Goal: Task Accomplishment & Management: Use online tool/utility

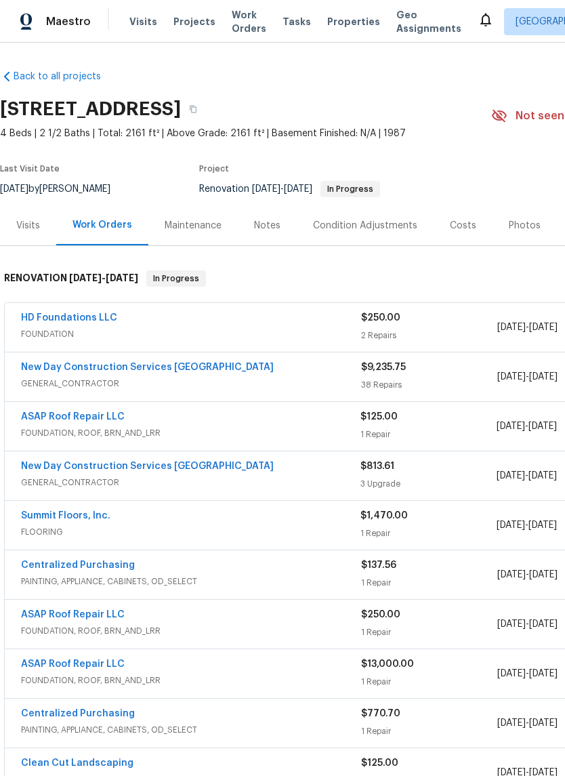
click at [112, 371] on link "New Day Construction Services UB" at bounding box center [147, 367] width 253 height 9
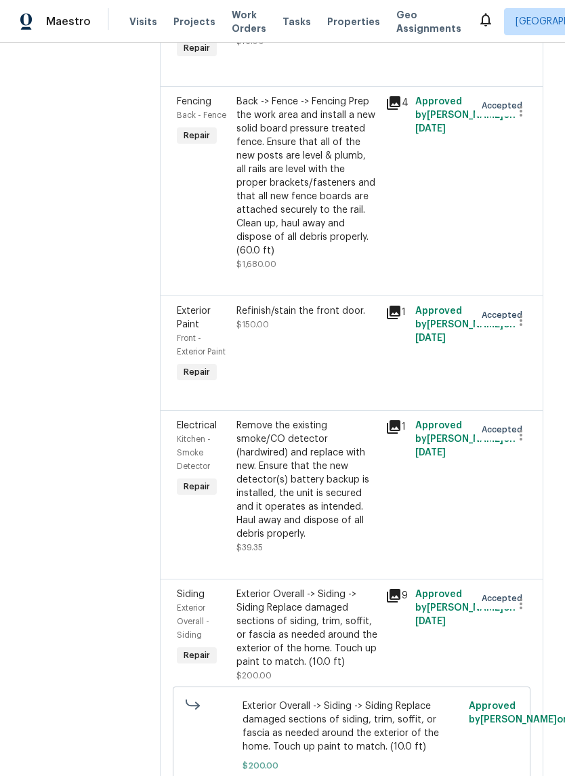
scroll to position [2234, 0]
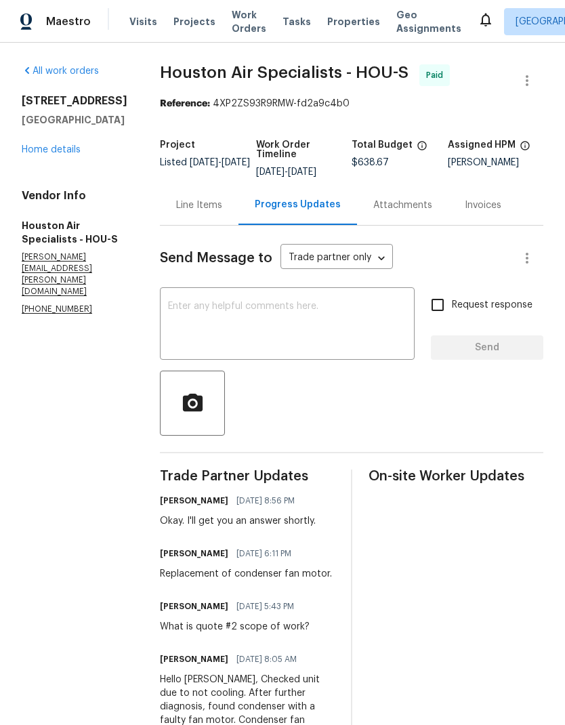
click at [331, 327] on textarea at bounding box center [287, 325] width 239 height 47
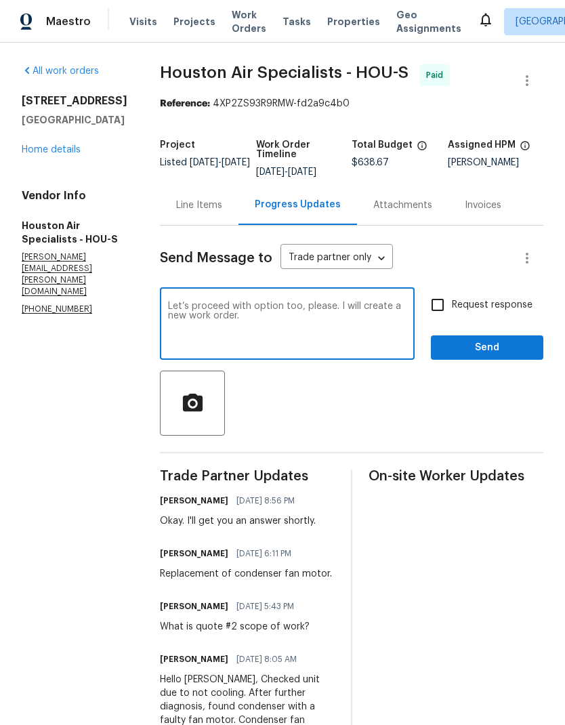
type textarea "Let’s proceed with option too, please. I will create a new work order."
click at [489, 350] on span "Send" at bounding box center [487, 348] width 91 height 17
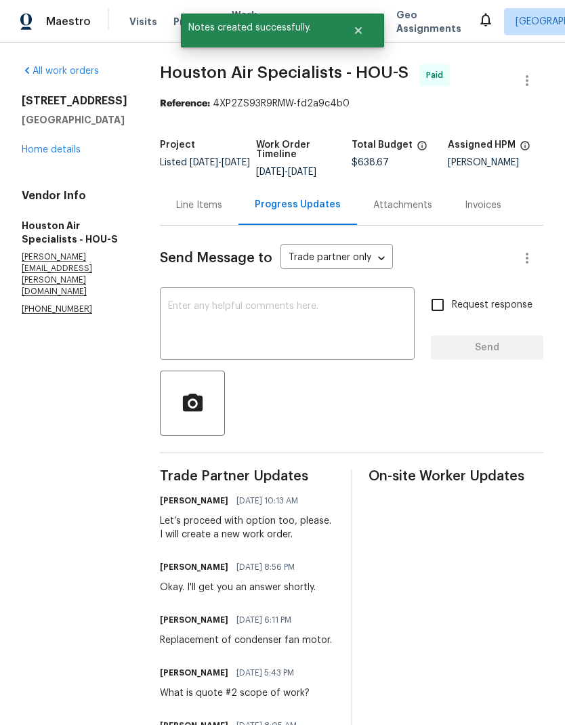
click at [365, 333] on textarea at bounding box center [287, 325] width 239 height 47
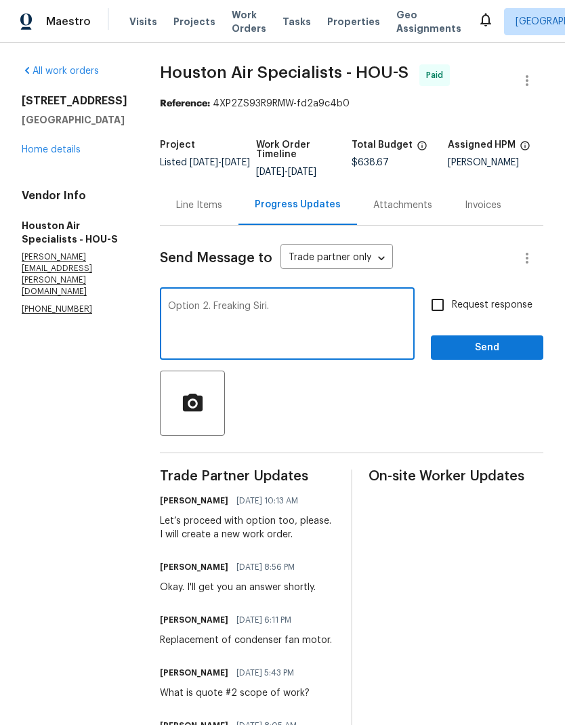
type textarea "Option 2. Freaking Siri."
click at [502, 357] on button "Send" at bounding box center [487, 347] width 113 height 25
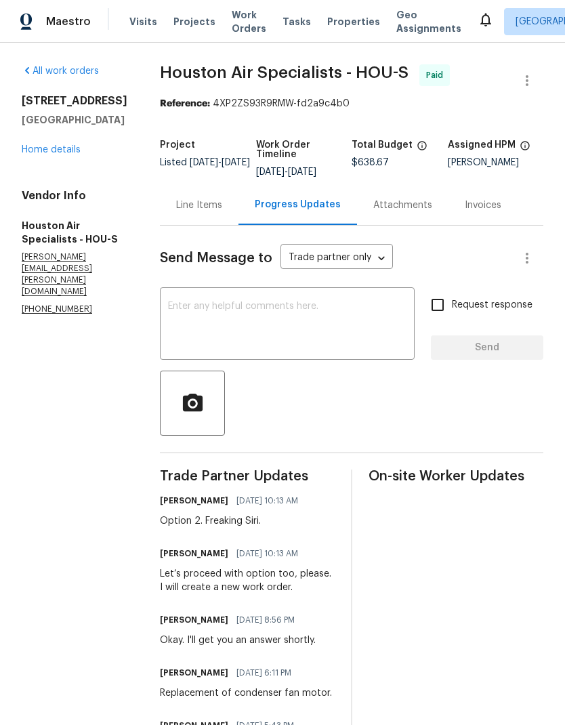
click at [58, 151] on link "Home details" at bounding box center [51, 149] width 59 height 9
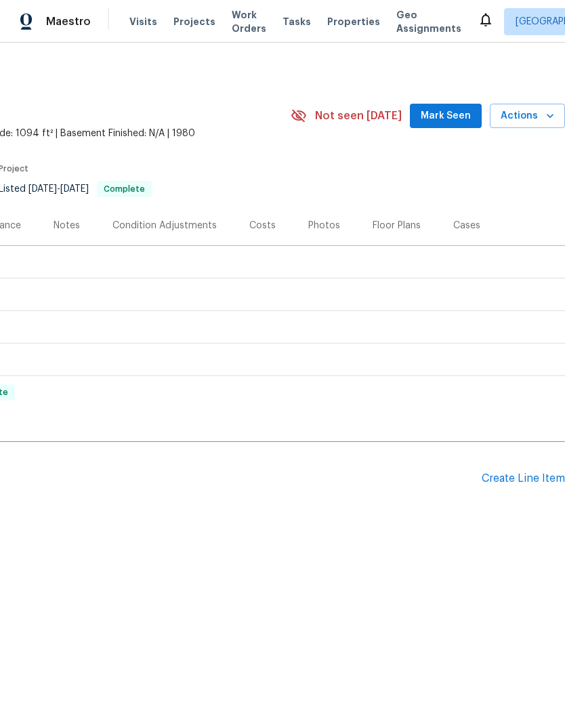
scroll to position [0, 201]
click at [520, 475] on div "Create Line Item" at bounding box center [523, 478] width 83 height 13
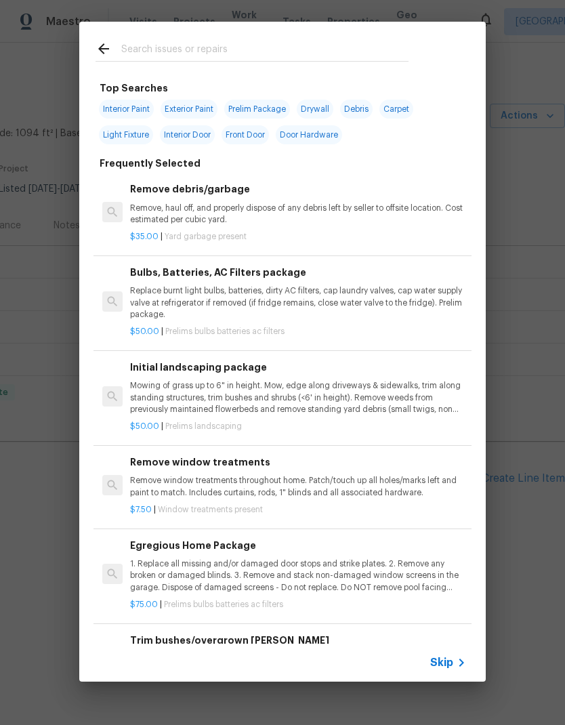
click at [240, 58] on input "text" at bounding box center [264, 51] width 287 height 20
type input "Hvac"
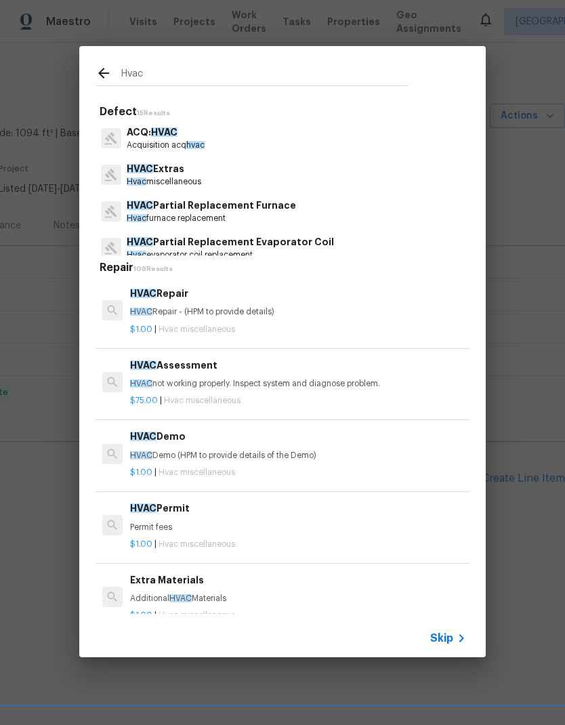
click at [201, 178] on p "Hvac miscellaneous" at bounding box center [164, 182] width 75 height 12
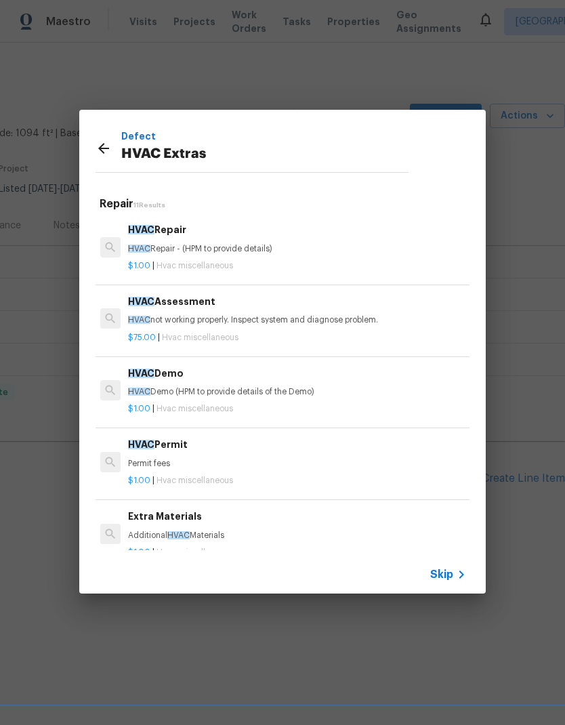
scroll to position [0, 2]
click at [258, 244] on p "HVAC Repair - (HPM to provide details)" at bounding box center [296, 249] width 336 height 12
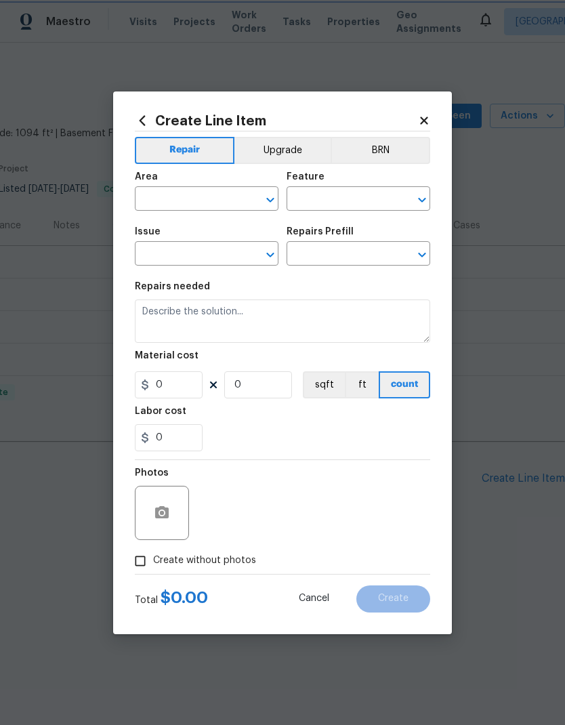
type input "HVAC"
type input "HVAC Extras"
type input "HVAC Repair $1.00"
type textarea "HVAC Repair - (HPM to provide details)"
type input "1"
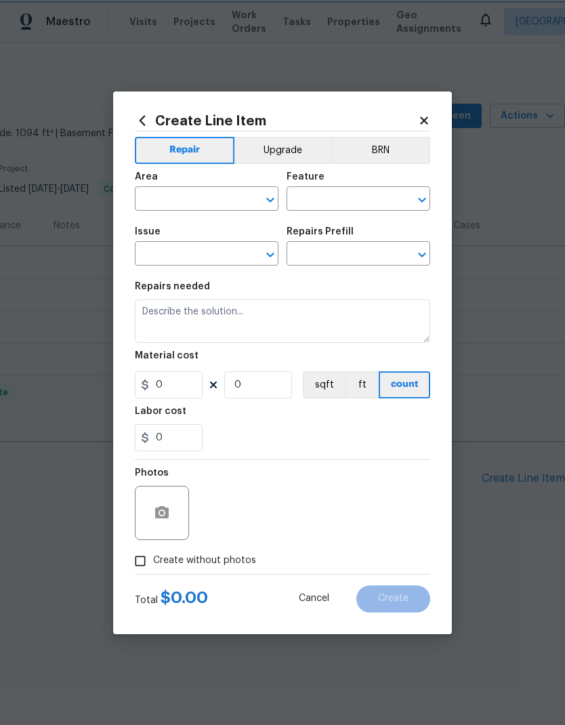
type input "1"
click at [220, 200] on input "text" at bounding box center [188, 200] width 106 height 21
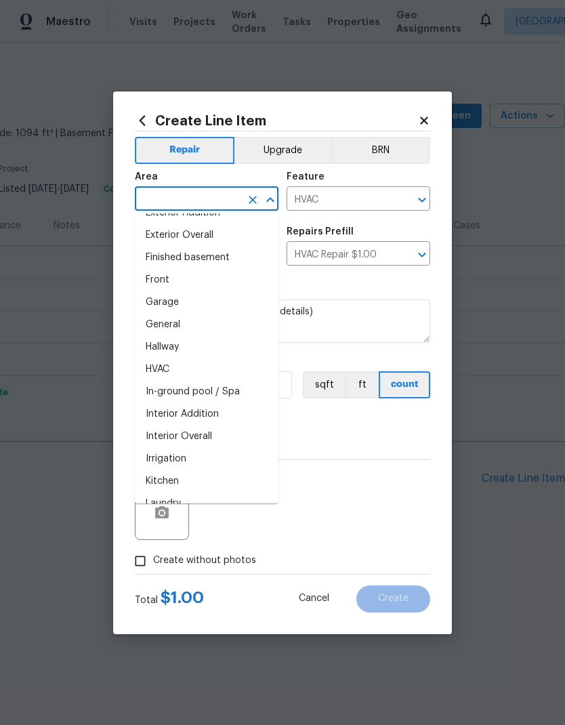
scroll to position [395, 0]
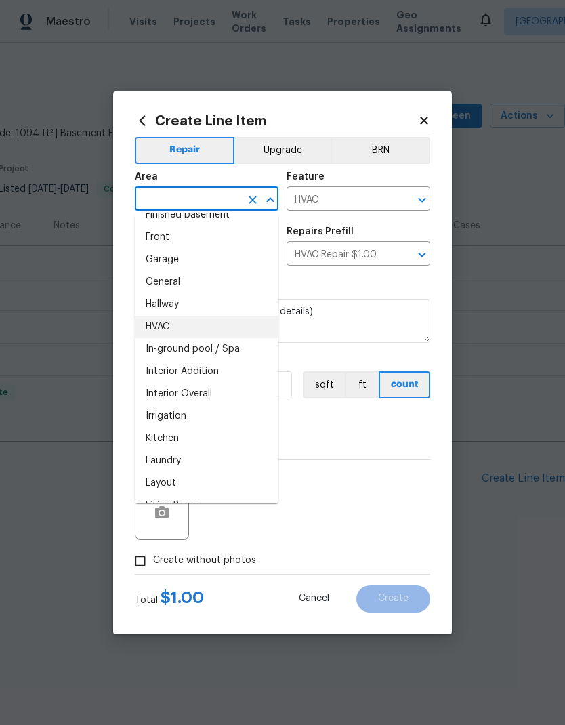
click at [197, 326] on li "HVAC" at bounding box center [207, 327] width 144 height 22
type input "HVAC"
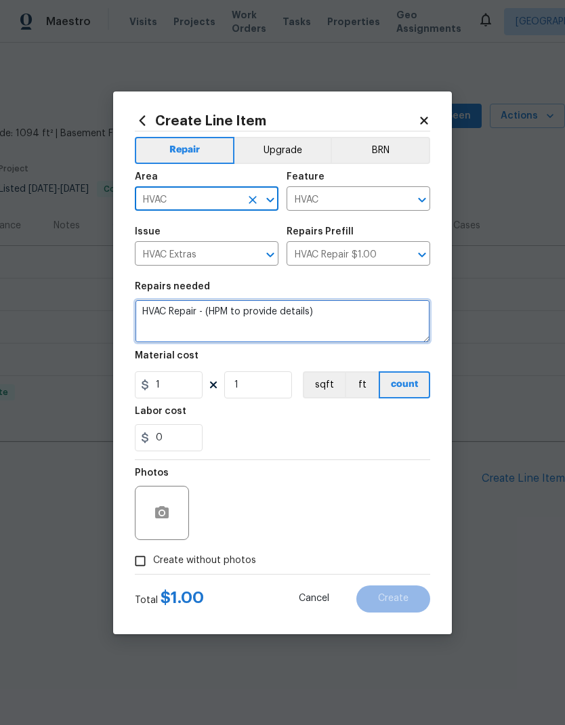
click at [258, 325] on textarea "HVAC Repair - (HPM to provide details)" at bounding box center [282, 321] width 295 height 43
click at [268, 315] on textarea "HVAC Repair - (HPM to provide details)" at bounding box center [282, 321] width 295 height 43
click at [267, 315] on textarea "HVAC Repair - (HPM to provide details)" at bounding box center [282, 321] width 295 height 43
paste textarea "ello Andy, Checked unit due to not cooling. After further diagnosis, found cond…"
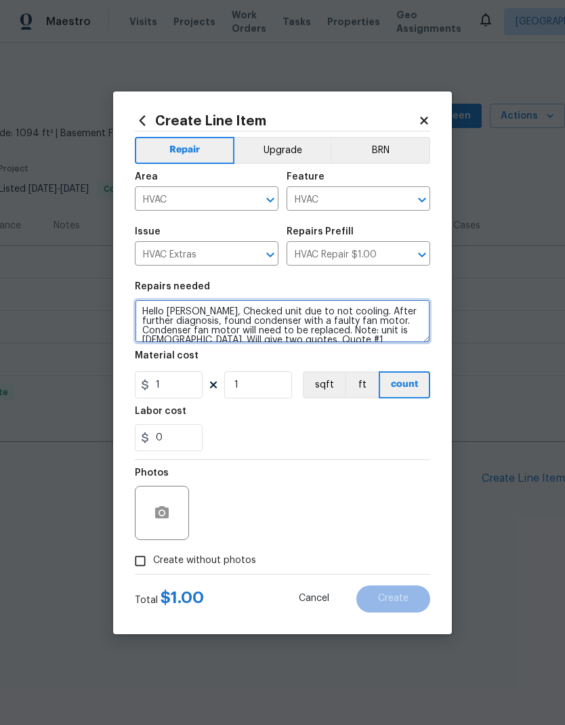
scroll to position [95, 0]
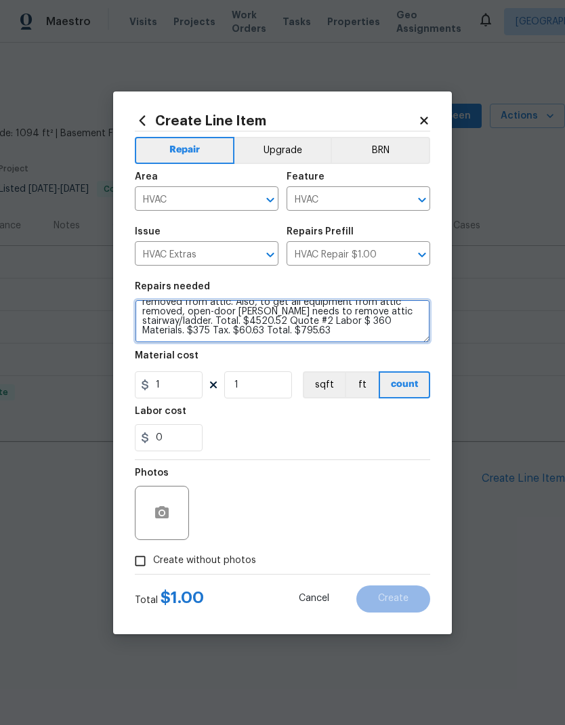
type textarea "Hello Andy, Checked unit due to not cooling. After further diagnosis, found con…"
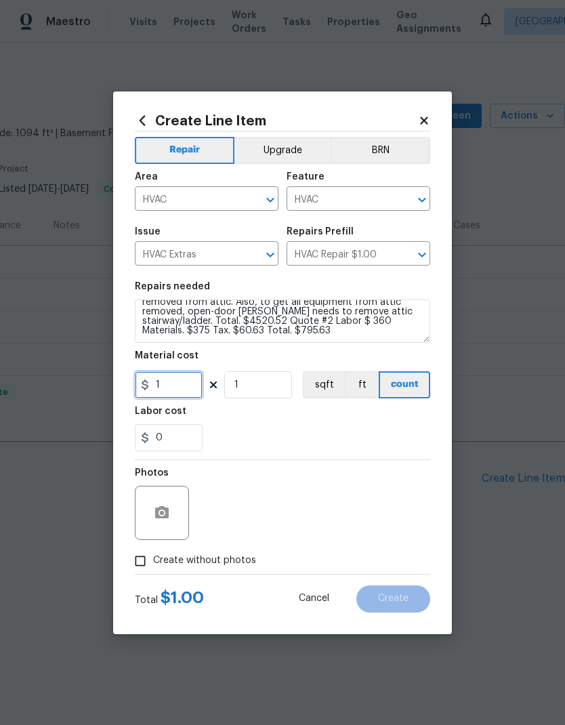
click at [195, 383] on input "1" at bounding box center [169, 384] width 68 height 27
click at [194, 383] on input "1" at bounding box center [169, 384] width 68 height 27
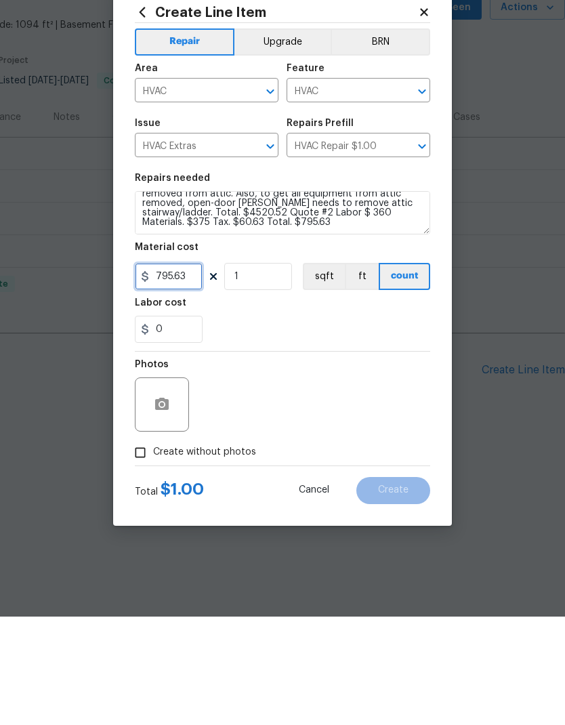
type input "795.63"
click at [227, 554] on span "Create without photos" at bounding box center [204, 561] width 103 height 14
click at [153, 548] on input "Create without photos" at bounding box center [140, 561] width 26 height 26
checkbox input "true"
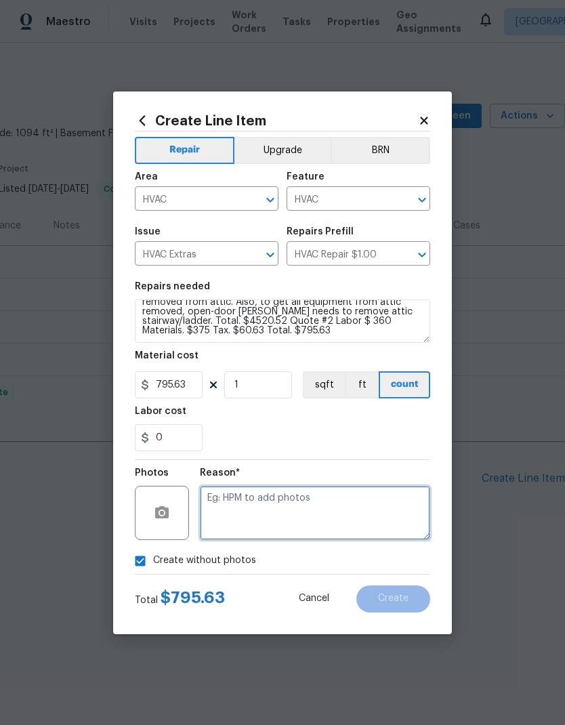
click at [300, 511] on textarea at bounding box center [315, 513] width 230 height 54
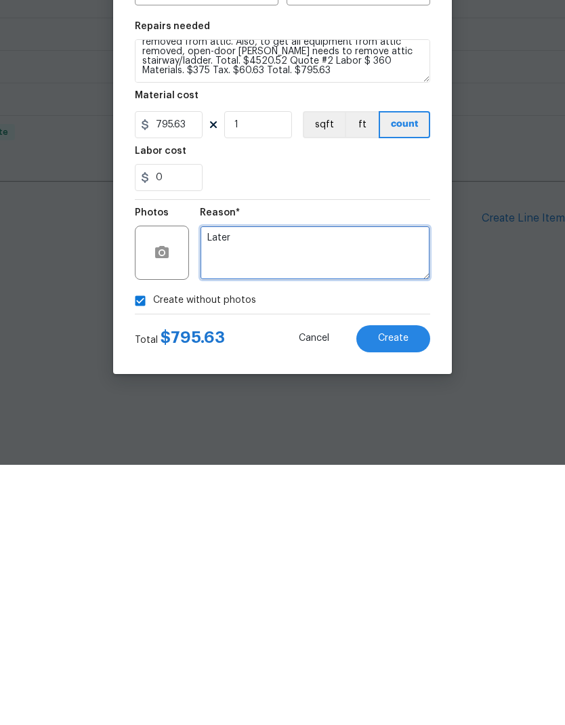
type textarea "Later"
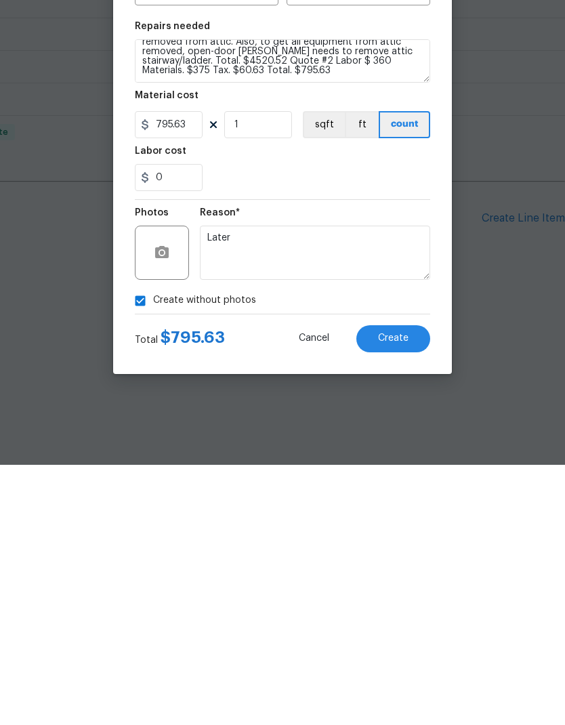
click at [407, 594] on span "Create" at bounding box center [393, 599] width 30 height 10
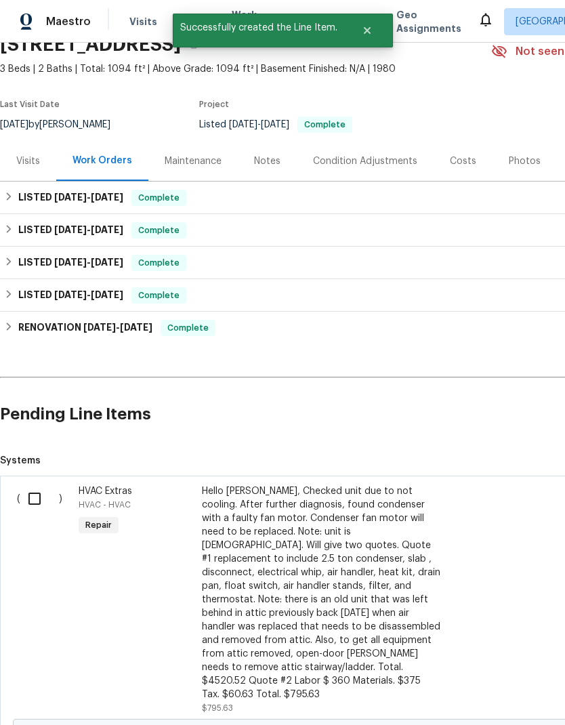
scroll to position [65, 0]
click at [35, 504] on input "checkbox" at bounding box center [39, 498] width 39 height 28
checkbox input "true"
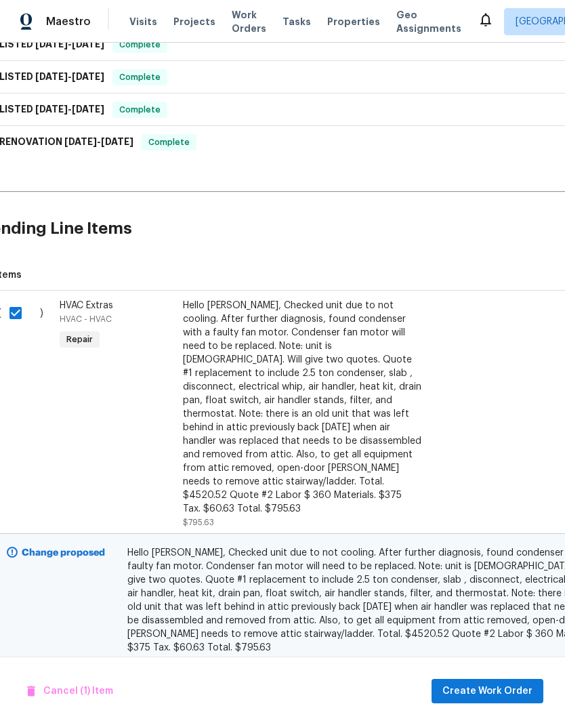
scroll to position [249, 20]
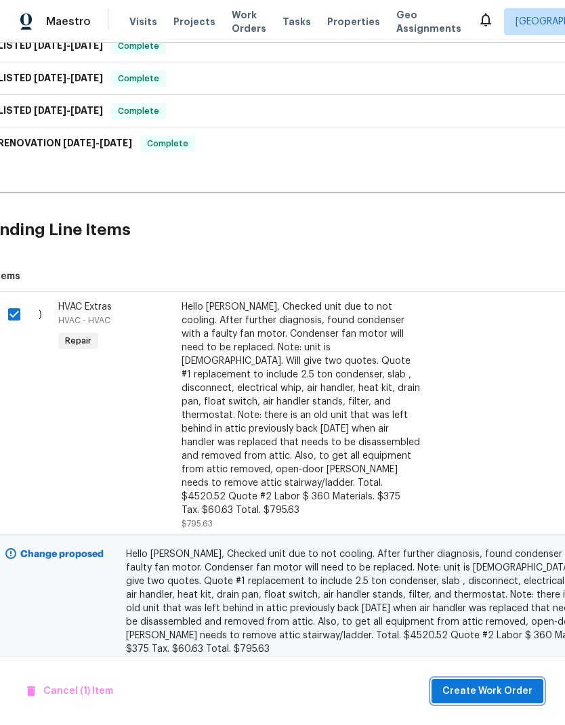
click at [497, 696] on span "Create Work Order" at bounding box center [488, 691] width 90 height 17
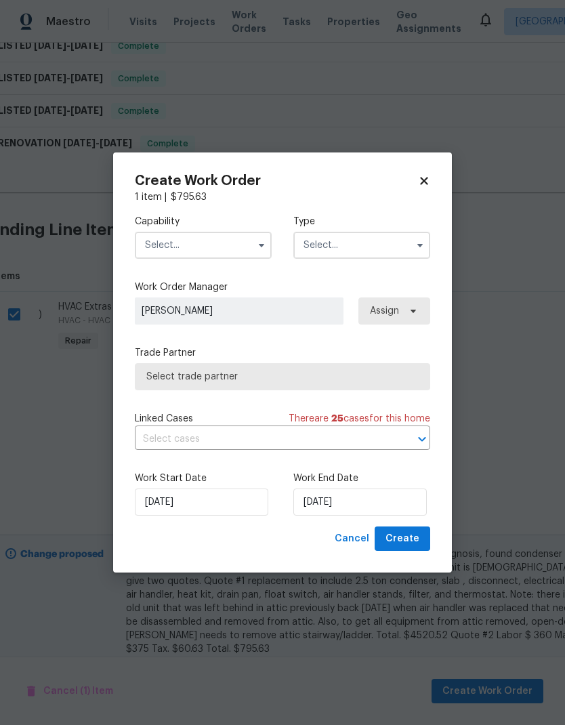
click at [242, 251] on input "text" at bounding box center [203, 245] width 137 height 27
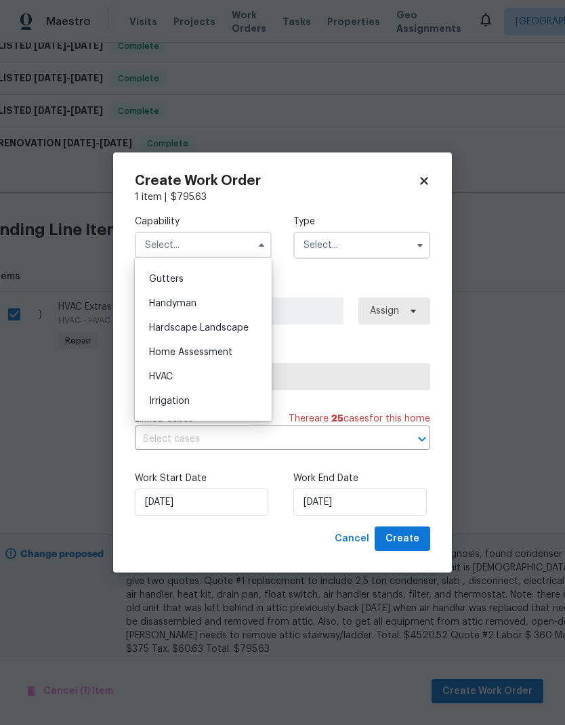
scroll to position [724, 0]
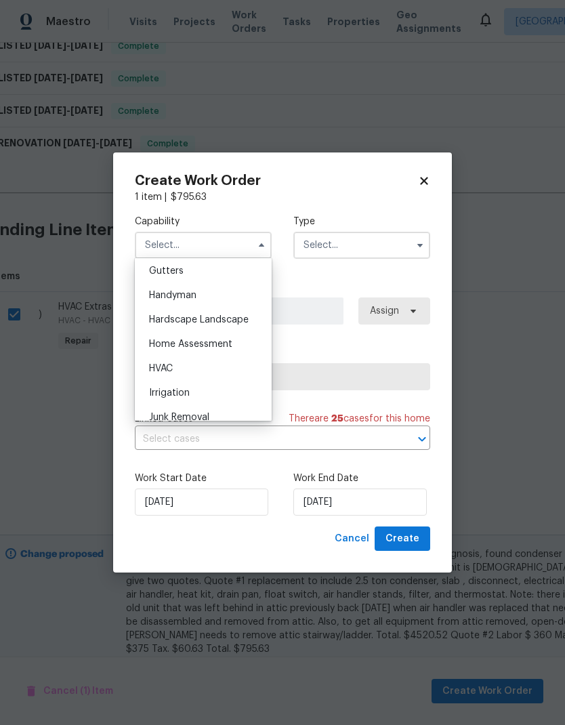
click at [192, 369] on div "HVAC" at bounding box center [203, 368] width 130 height 24
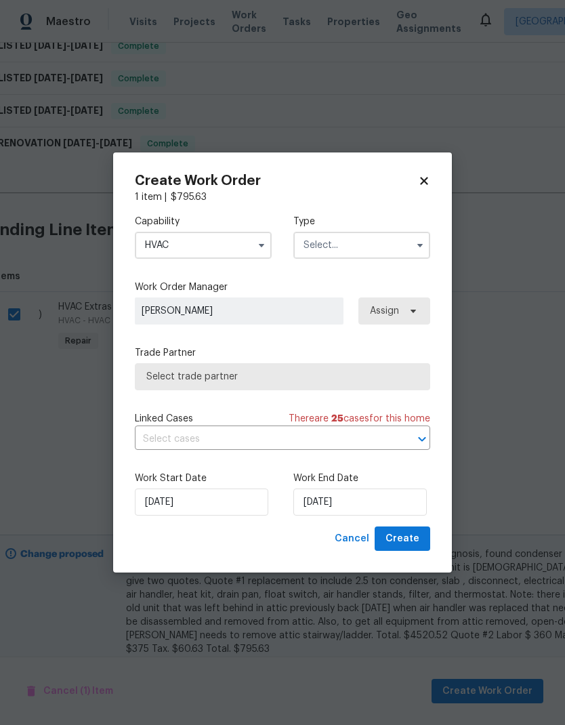
type input "HVAC"
click at [375, 245] on input "text" at bounding box center [361, 245] width 137 height 27
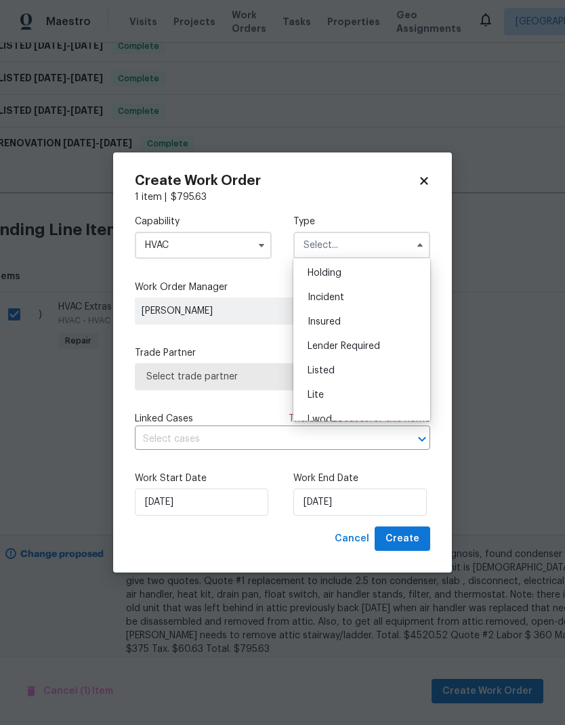
scroll to position [74, 0]
click at [356, 342] on div "Listed" at bounding box center [362, 346] width 130 height 24
type input "Listed"
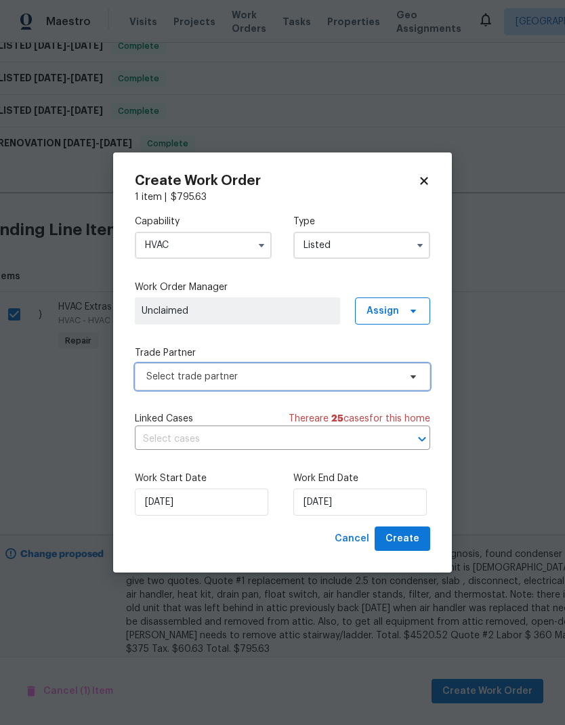
click at [310, 375] on span "Select trade partner" at bounding box center [272, 377] width 253 height 14
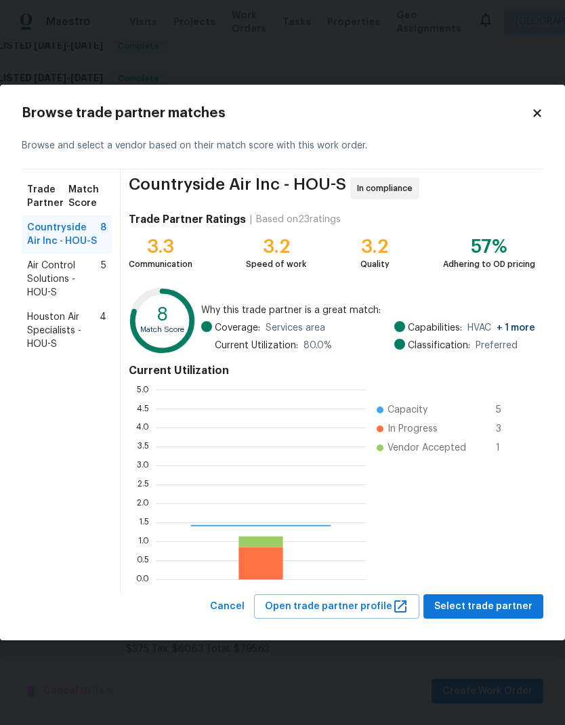
scroll to position [190, 210]
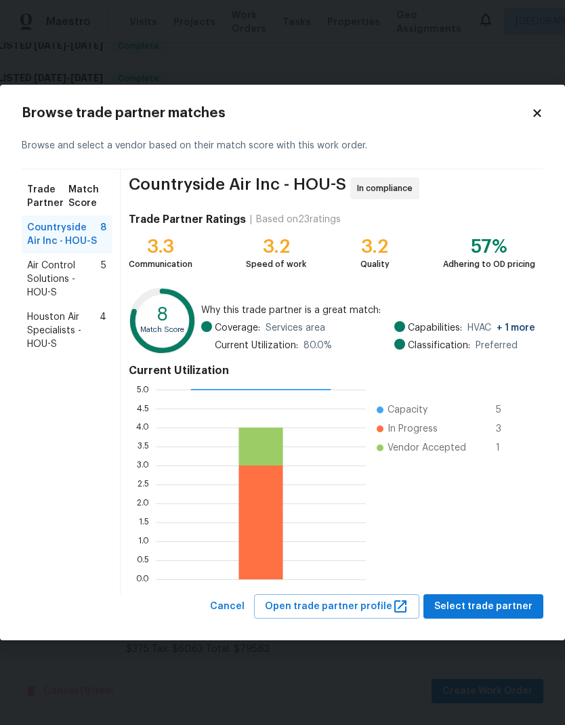
click at [60, 330] on span "Houston Air Specialists - HOU-S" at bounding box center [63, 330] width 73 height 41
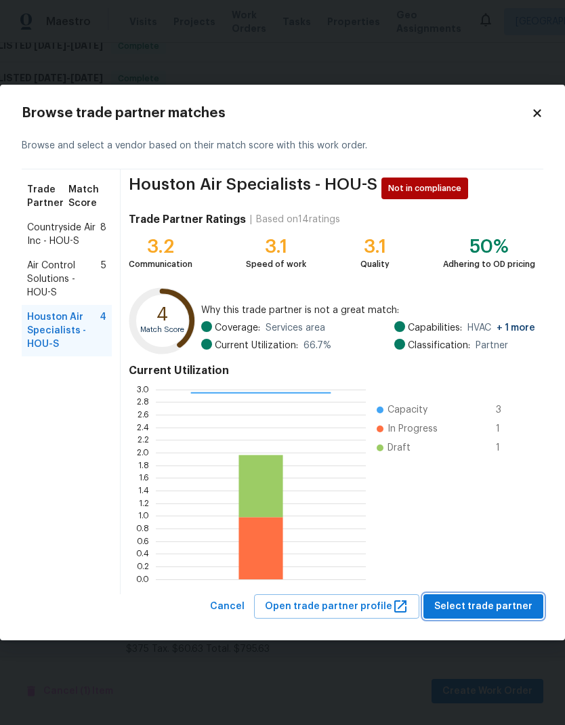
click at [495, 611] on span "Select trade partner" at bounding box center [483, 606] width 98 height 17
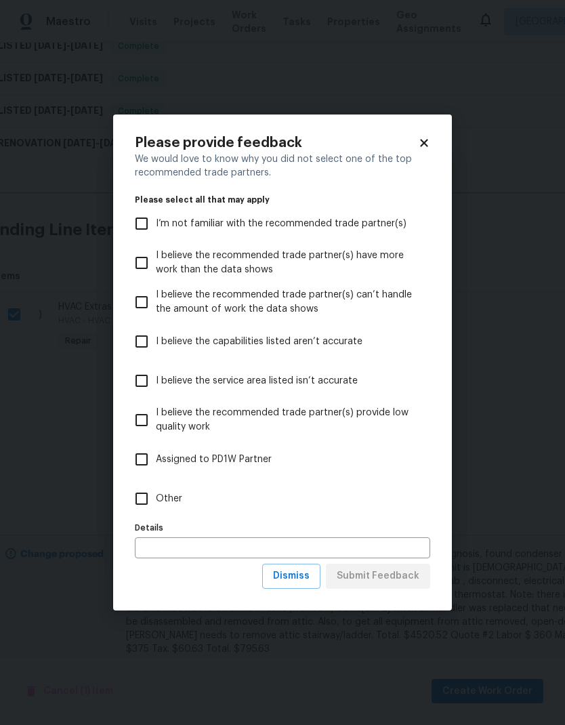
click at [481, 460] on body "Maestro Visits Projects Work Orders Tasks Properties Geo Assignments Houston An…" at bounding box center [282, 362] width 565 height 725
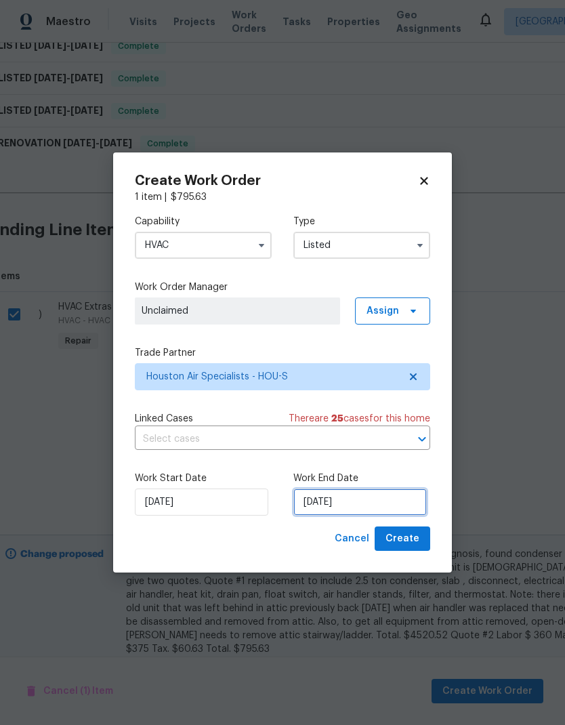
click at [375, 514] on input "[DATE]" at bounding box center [360, 502] width 134 height 27
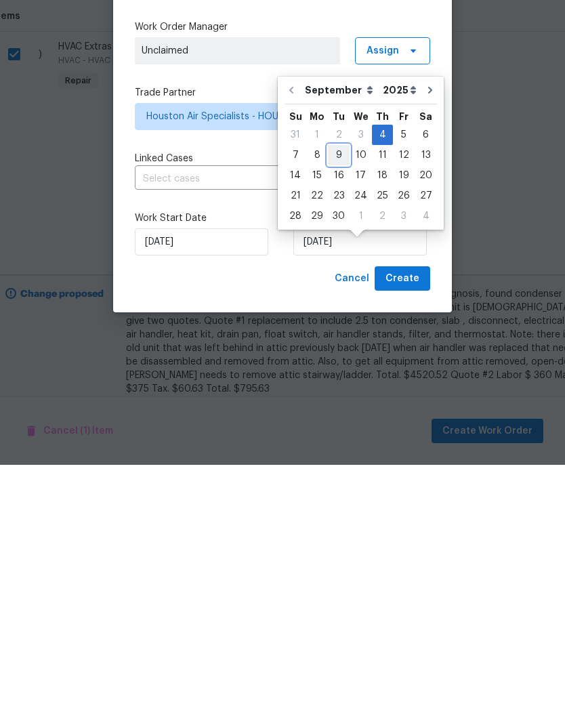
click at [333, 406] on div "9" at bounding box center [339, 415] width 22 height 19
type input "[DATE]"
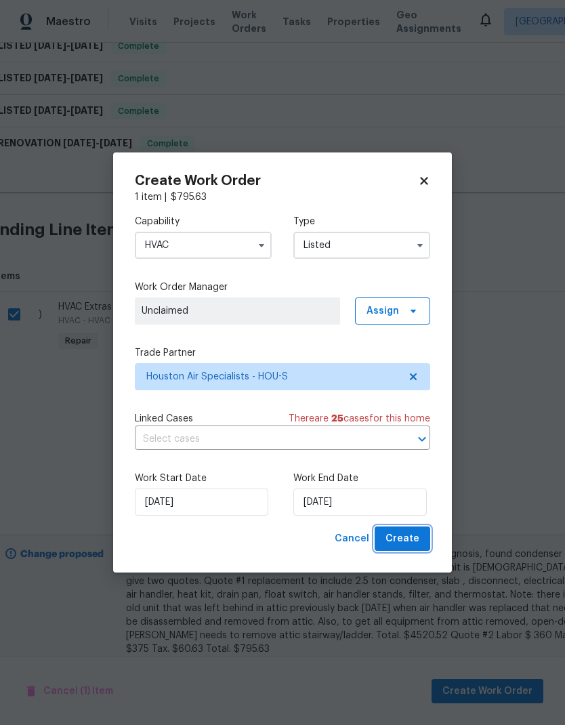
click at [409, 540] on span "Create" at bounding box center [403, 539] width 34 height 17
checkbox input "false"
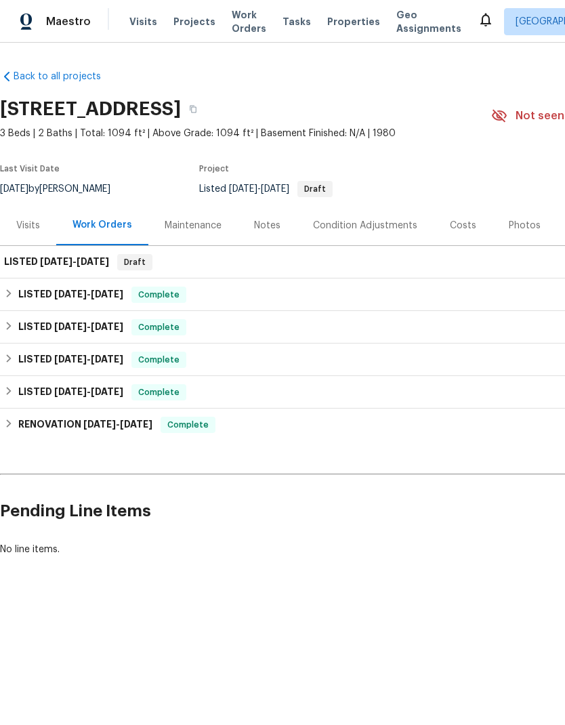
scroll to position [0, 0]
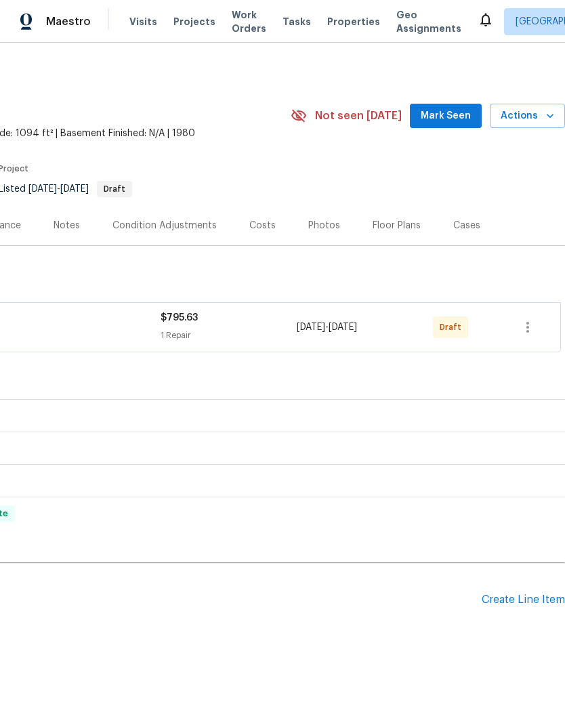
scroll to position [0, 201]
click at [534, 325] on icon "button" at bounding box center [528, 327] width 16 height 16
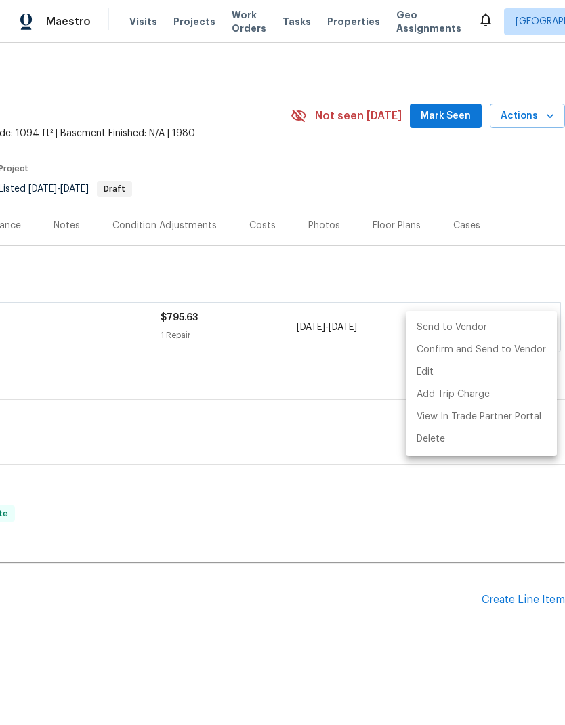
click at [460, 331] on li "Send to Vendor" at bounding box center [481, 327] width 151 height 22
